Goal: Task Accomplishment & Management: Manage account settings

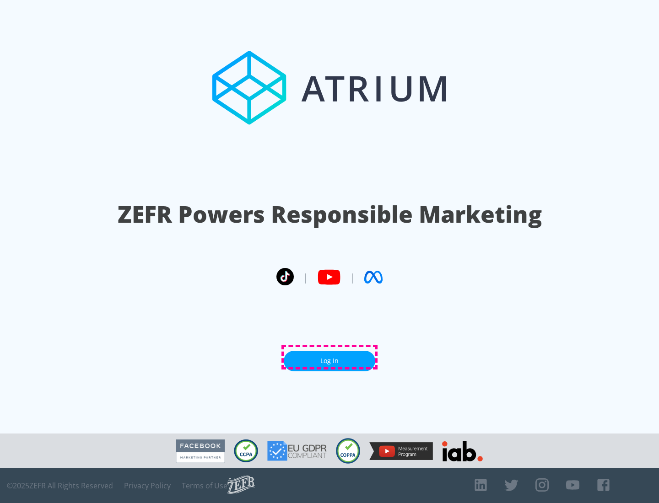
click at [330, 357] on link "Log In" at bounding box center [330, 361] width 92 height 21
